Goal: Task Accomplishment & Management: Complete application form

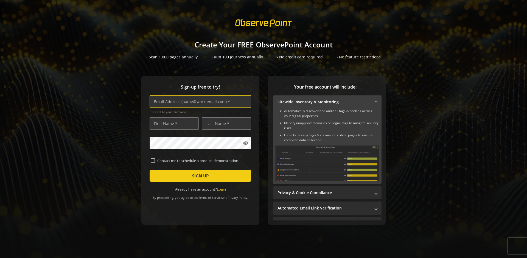
click at [199, 102] on input "text" at bounding box center [201, 102] width 102 height 12
type input "[EMAIL_ADDRESS][DOMAIN_NAME]"
click at [173, 124] on input "text" at bounding box center [174, 123] width 49 height 12
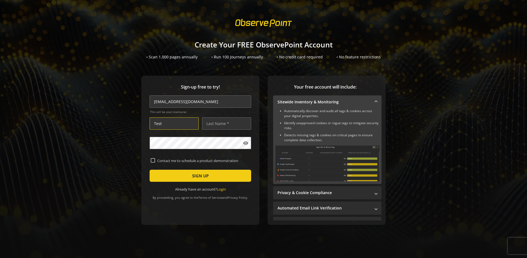
type input "Test"
click at [225, 124] on input "text" at bounding box center [226, 123] width 49 height 12
type input "Test"
click at [199, 176] on span "SIGN UP" at bounding box center [200, 176] width 16 height 10
